Goal: Information Seeking & Learning: Learn about a topic

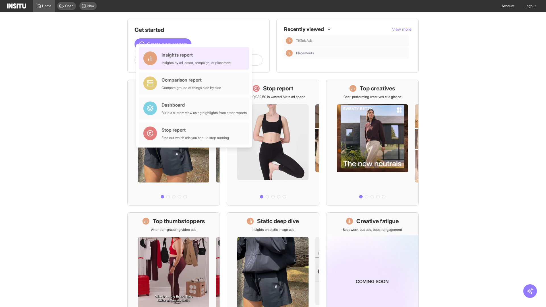
click at [195, 58] on div "Insights report Insights by ad, adset, campaign, or placement" at bounding box center [197, 58] width 70 height 14
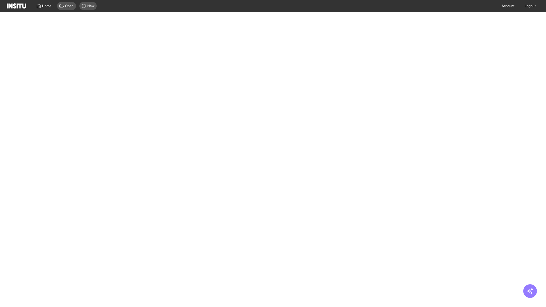
select select "**"
